Goal: Check status: Check status

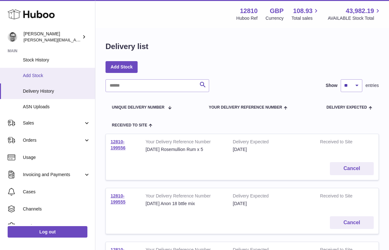
scroll to position [100, 0]
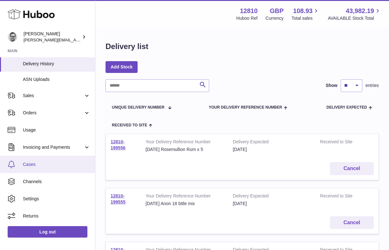
click at [32, 163] on span "Cases" at bounding box center [56, 164] width 67 height 6
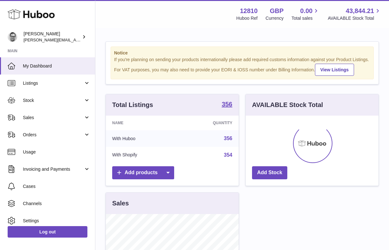
scroll to position [99, 133]
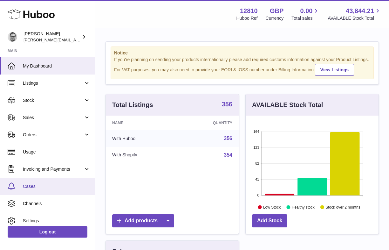
click at [31, 185] on span "Cases" at bounding box center [56, 186] width 67 height 6
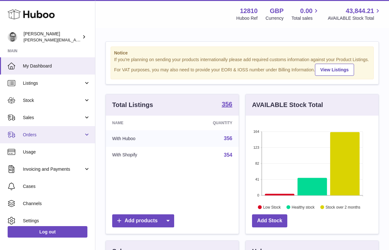
click at [40, 133] on span "Orders" at bounding box center [53, 135] width 61 height 6
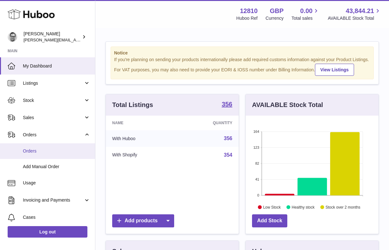
click at [34, 152] on span "Orders" at bounding box center [56, 151] width 67 height 6
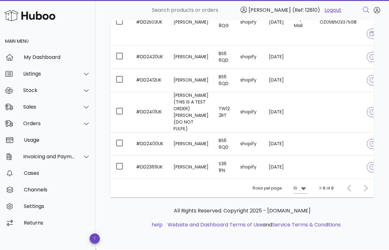
scroll to position [167, 0]
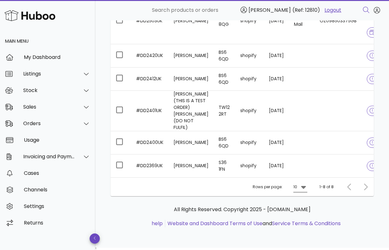
click at [304, 187] on icon at bounding box center [304, 187] width 8 height 8
click at [304, 222] on div "50" at bounding box center [302, 224] width 6 height 6
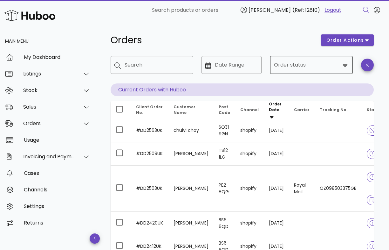
click at [300, 67] on input "Order status" at bounding box center [307, 65] width 66 height 10
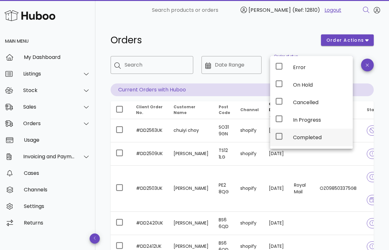
click at [278, 137] on icon at bounding box center [280, 136] width 8 height 8
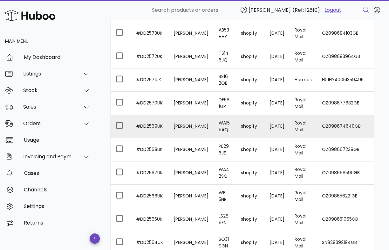
scroll to position [300, 0]
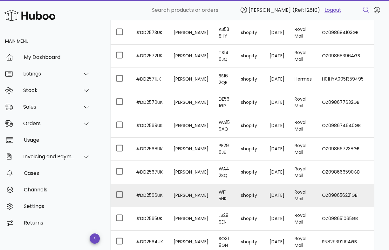
click at [148, 192] on td "#DD2566UK" at bounding box center [150, 195] width 38 height 23
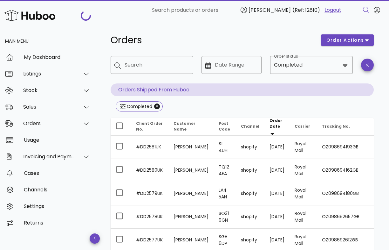
scroll to position [300, 0]
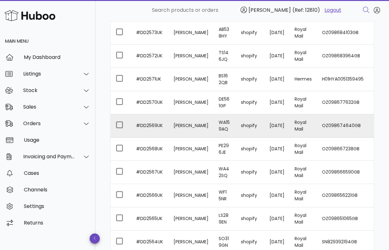
click at [147, 121] on td "#DD2569UK" at bounding box center [150, 125] width 38 height 23
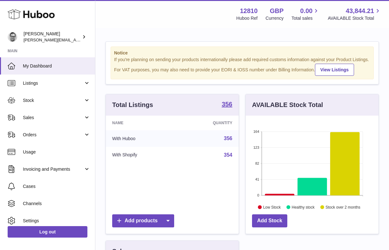
scroll to position [99, 133]
